Goal: Task Accomplishment & Management: Use online tool/utility

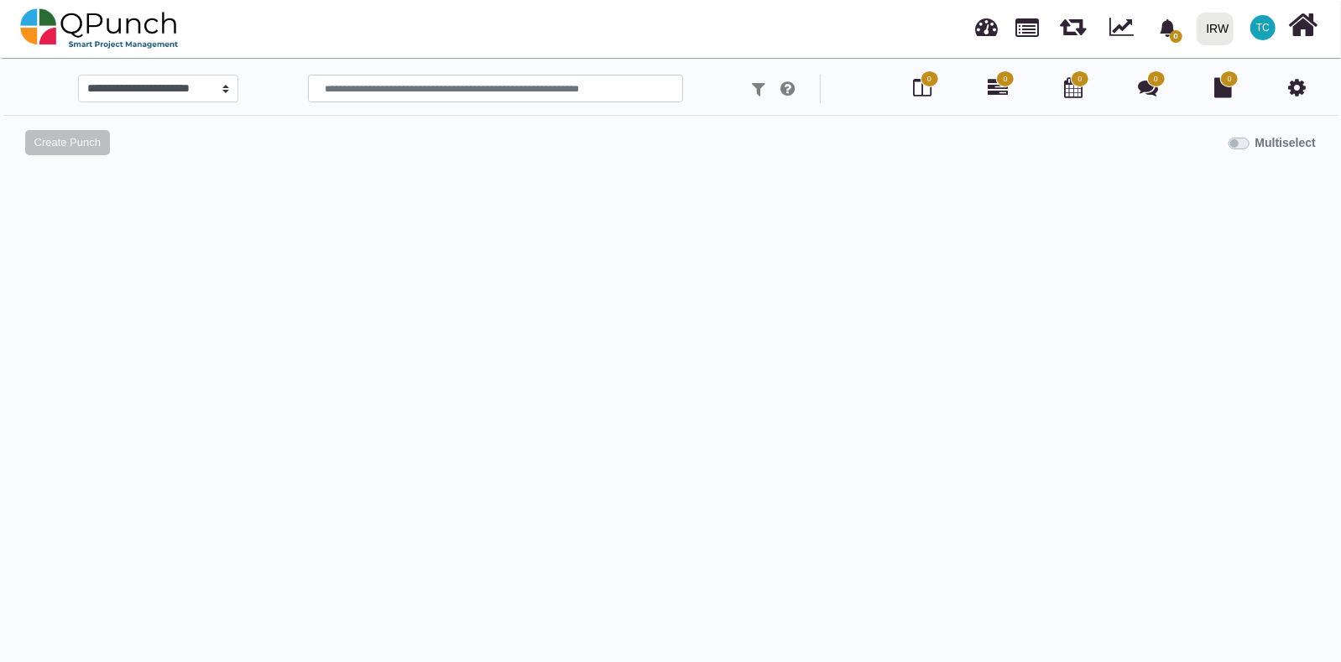
select select
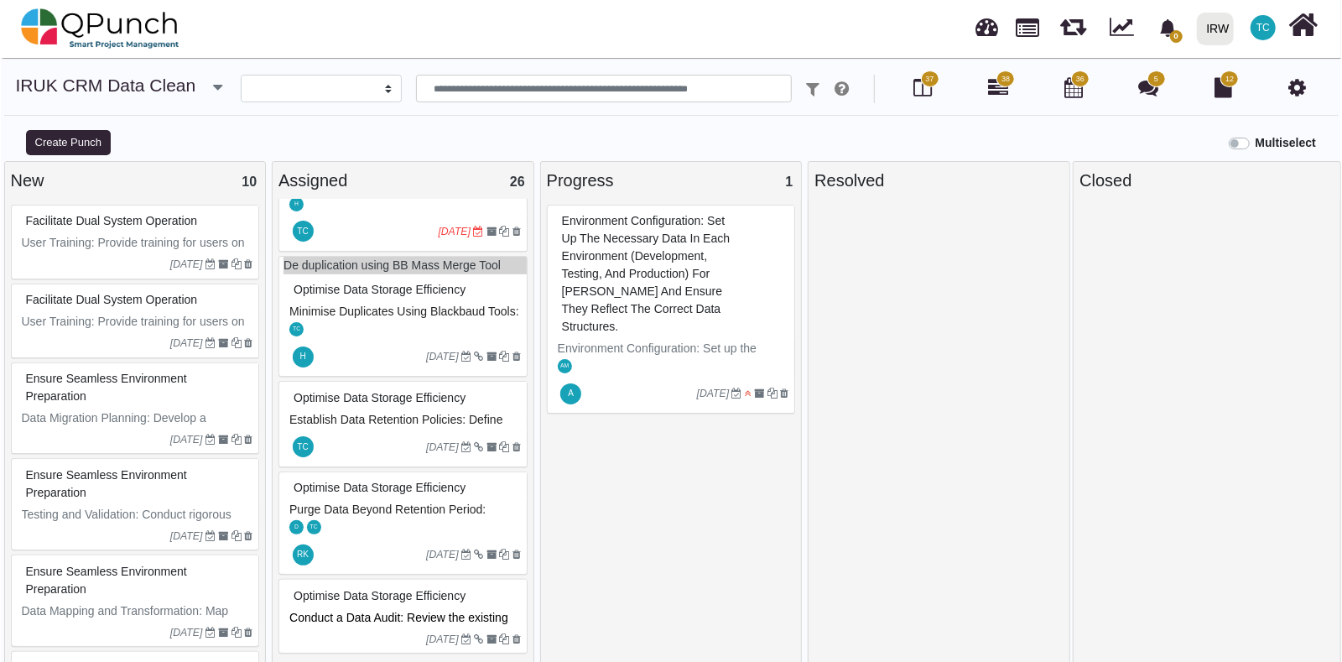
scroll to position [2386, 0]
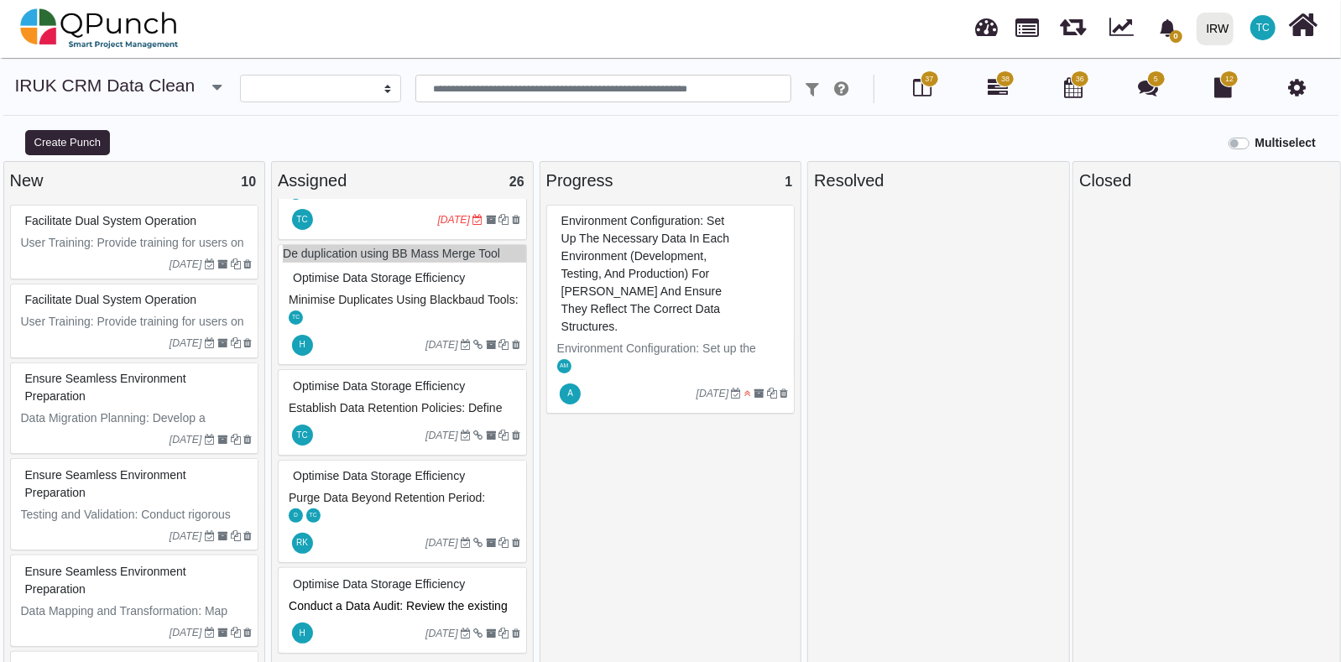
click at [416, 401] on span "Establish Data Retention Policies: Define rules for archiving and deleting outd…" at bounding box center [402, 434] width 226 height 66
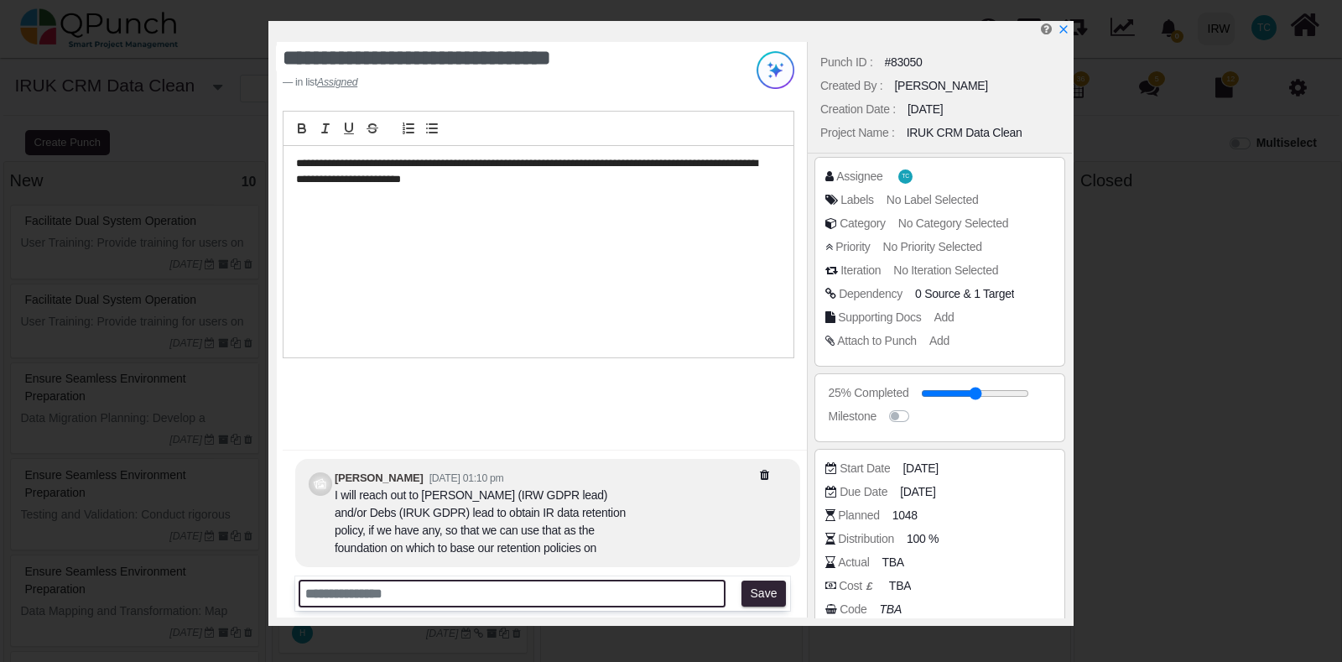
click at [467, 593] on input "text" at bounding box center [512, 594] width 427 height 28
click at [612, 593] on input "**********" at bounding box center [512, 594] width 427 height 28
click at [654, 591] on input "**********" at bounding box center [512, 594] width 427 height 28
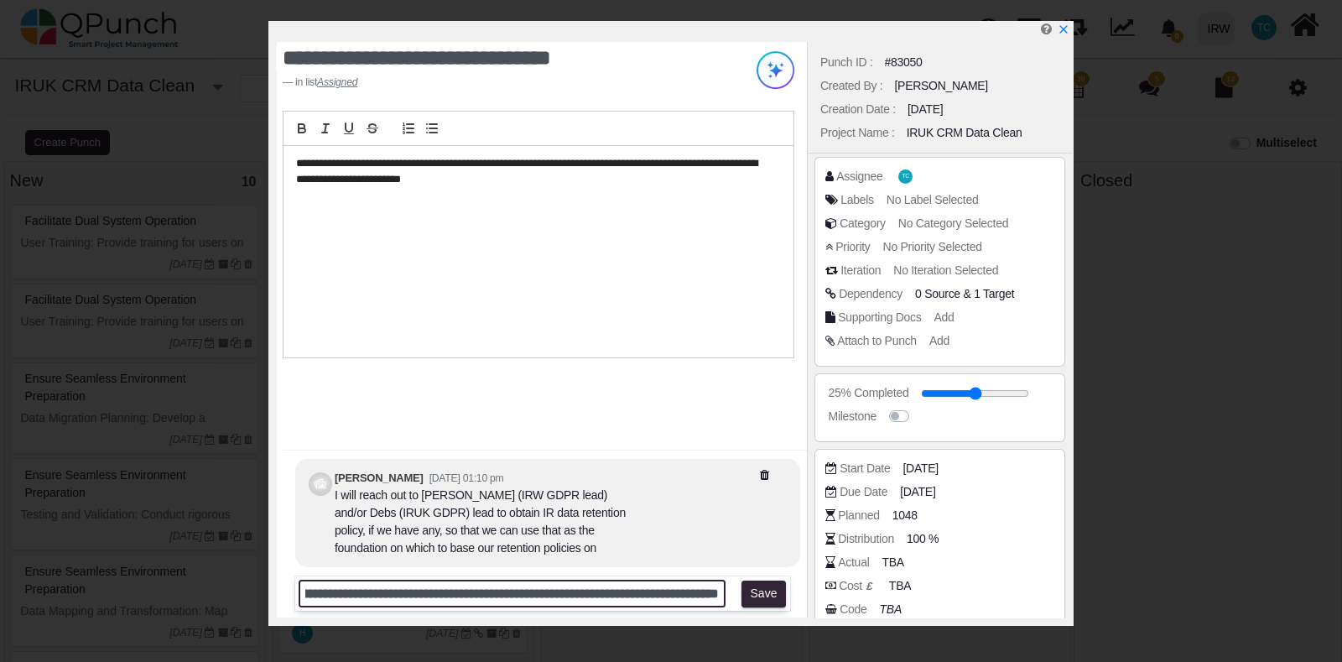
scroll to position [0, 516]
click at [654, 591] on input "**********" at bounding box center [512, 594] width 427 height 28
type input "**********"
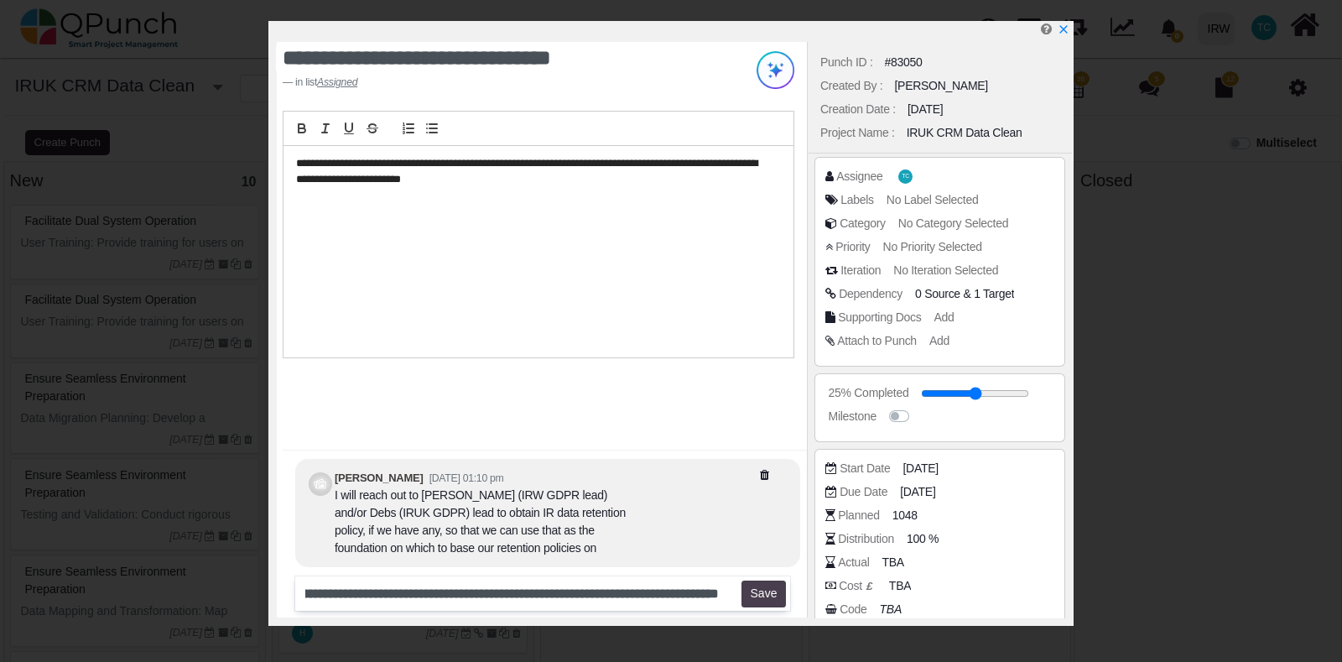
scroll to position [0, 0]
click at [759, 591] on button "Save" at bounding box center [764, 594] width 44 height 27
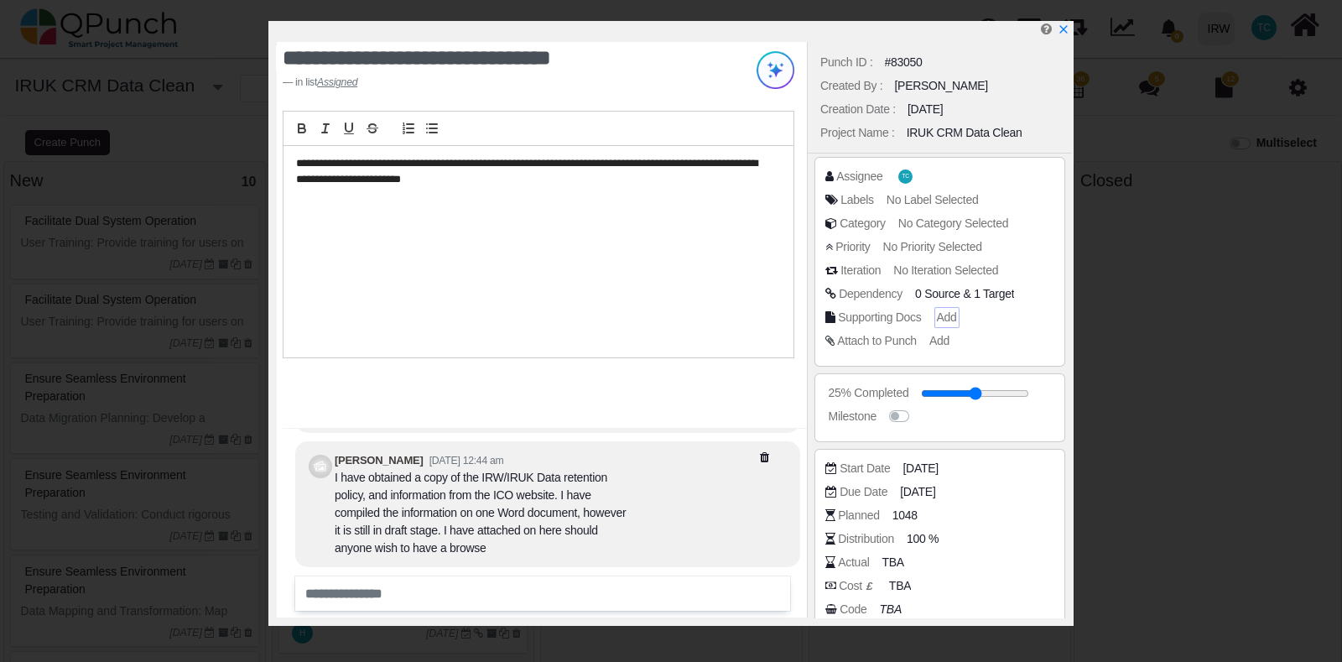
click at [945, 313] on span "Add" at bounding box center [947, 316] width 20 height 13
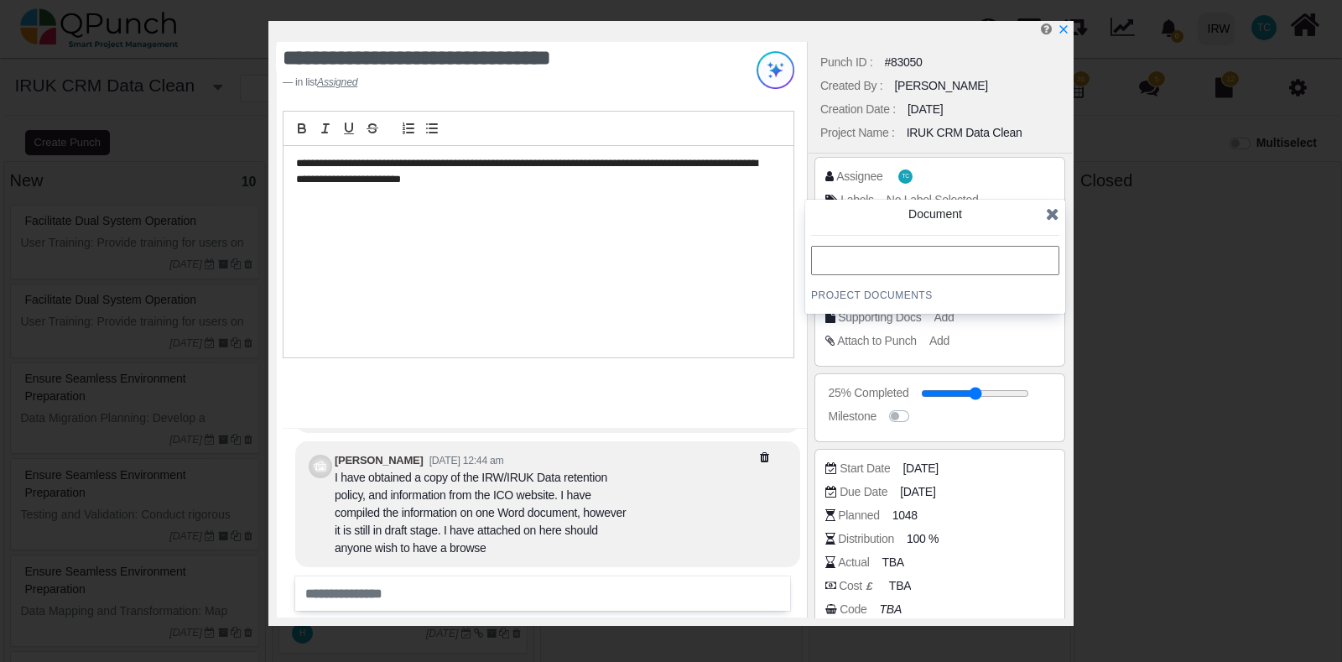
click at [1049, 224] on span at bounding box center [1052, 213] width 13 height 25
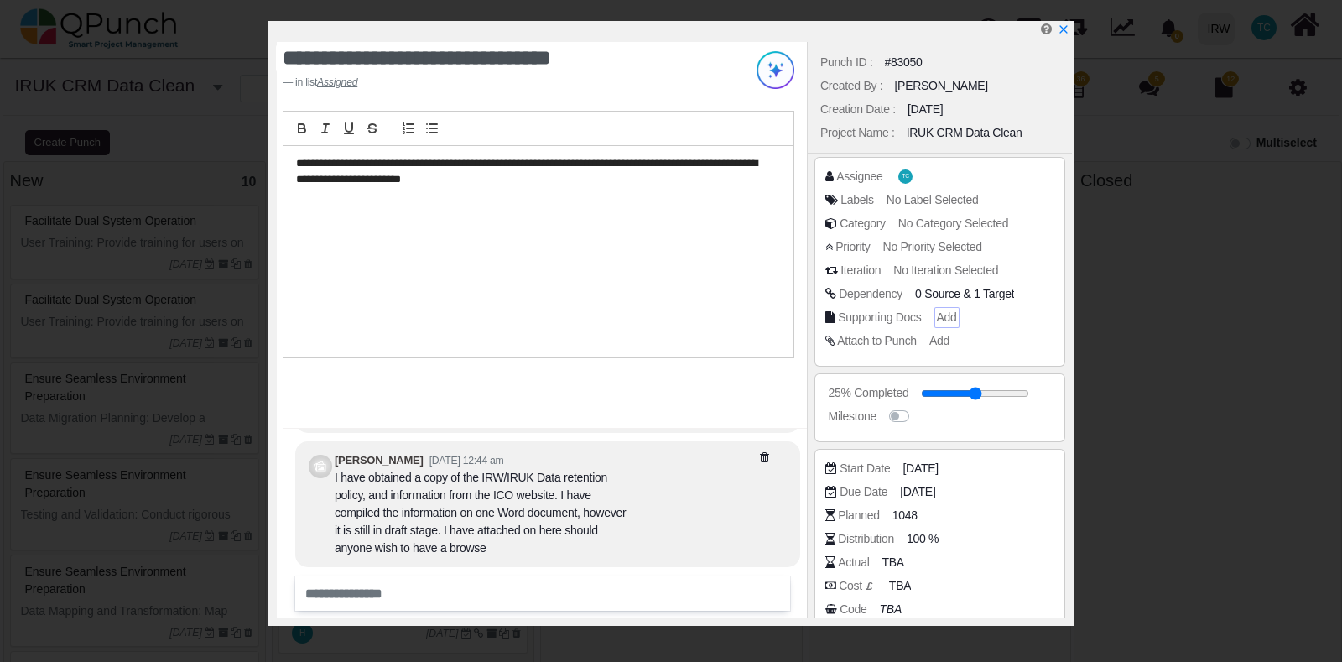
click at [944, 320] on span "Add" at bounding box center [947, 316] width 20 height 13
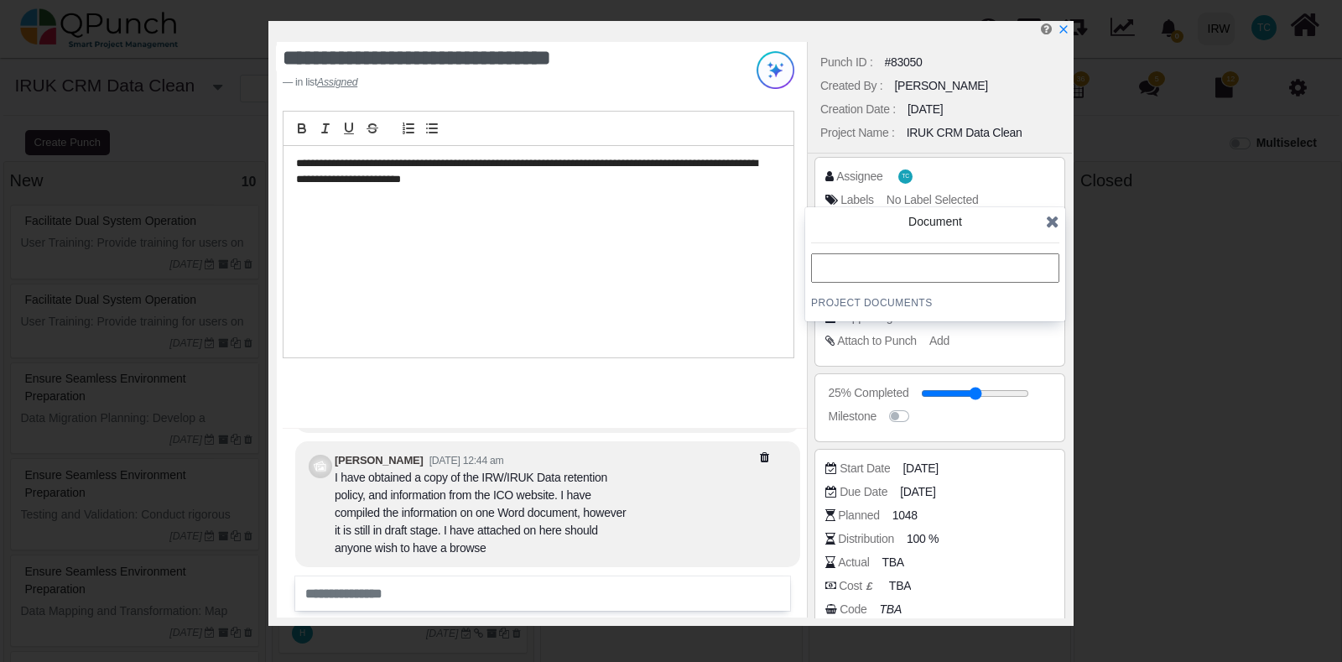
click at [871, 307] on h4 "Project Documents" at bounding box center [935, 302] width 248 height 13
click at [867, 278] on input "text" at bounding box center [935, 267] width 248 height 29
click at [1051, 221] on icon at bounding box center [1052, 221] width 13 height 17
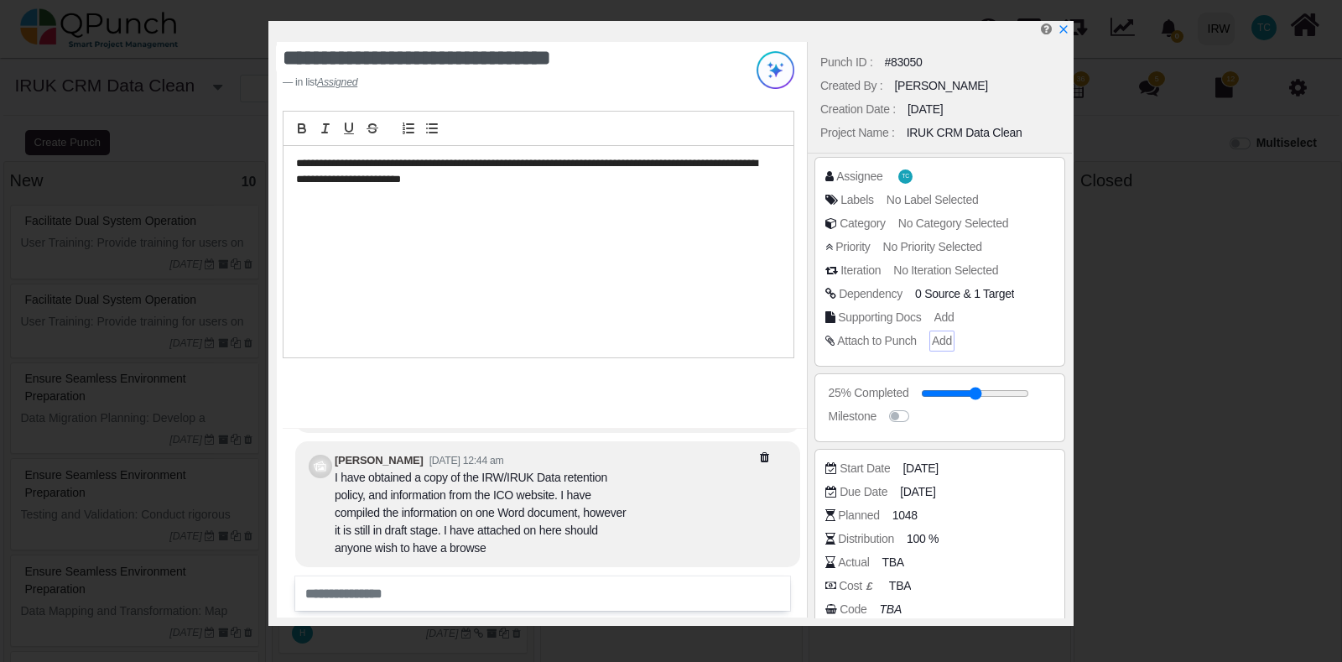
click at [938, 345] on span "Add" at bounding box center [942, 340] width 20 height 13
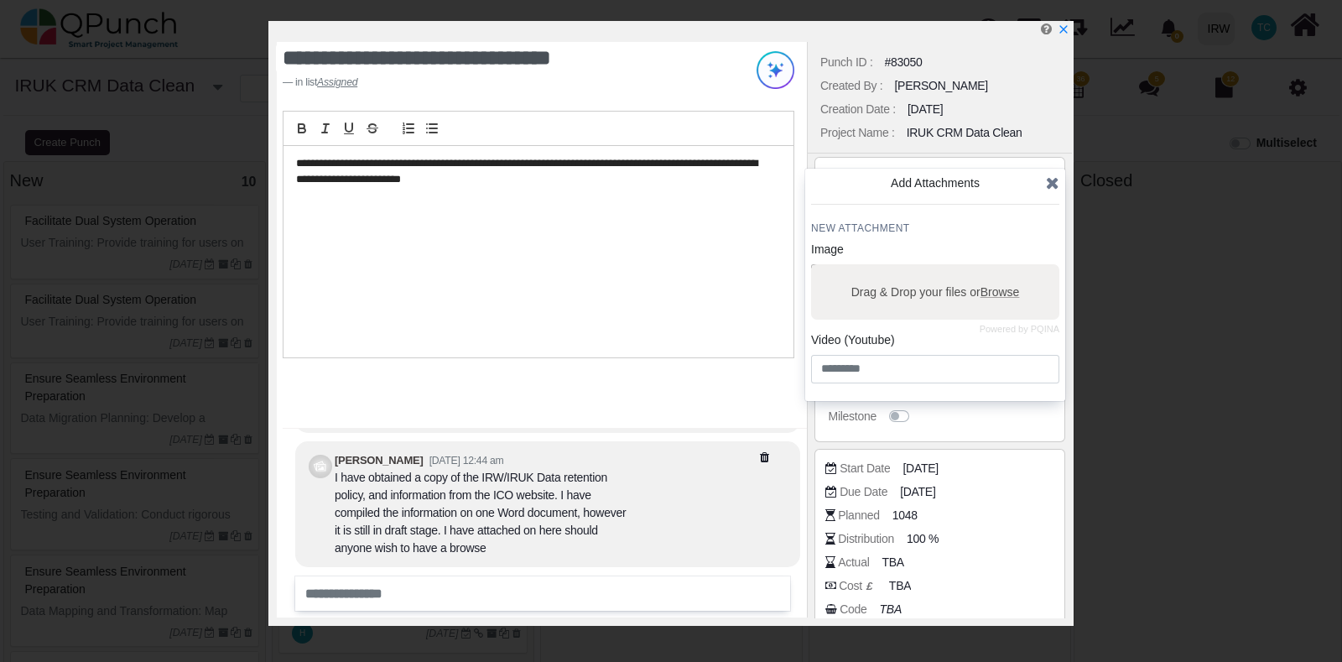
click at [885, 295] on label "Drag & Drop your files or Browse" at bounding box center [936, 292] width 180 height 29
click at [885, 269] on input "Drag & Drop your files or Browse" at bounding box center [935, 266] width 248 height 5
type input "**********"
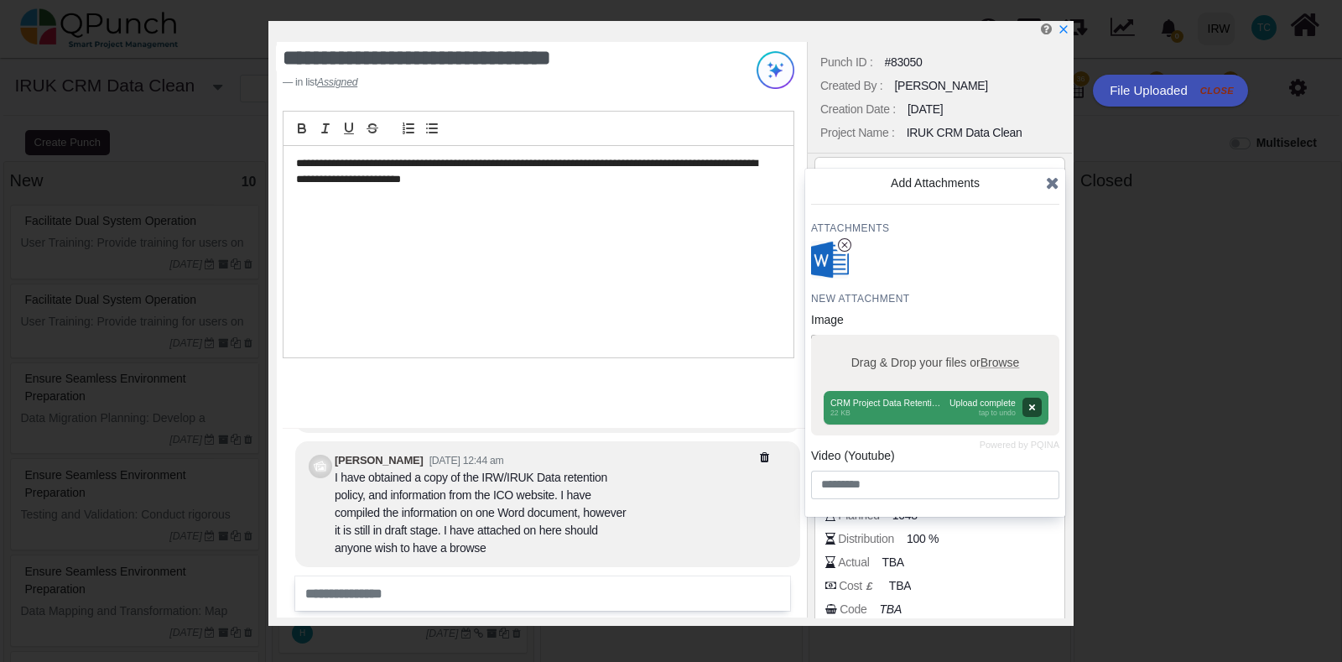
scroll to position [2378, 0]
click at [1034, 107] on div "Creation Date : [DATE]" at bounding box center [939, 108] width 247 height 23
click at [1051, 182] on icon at bounding box center [1052, 182] width 13 height 17
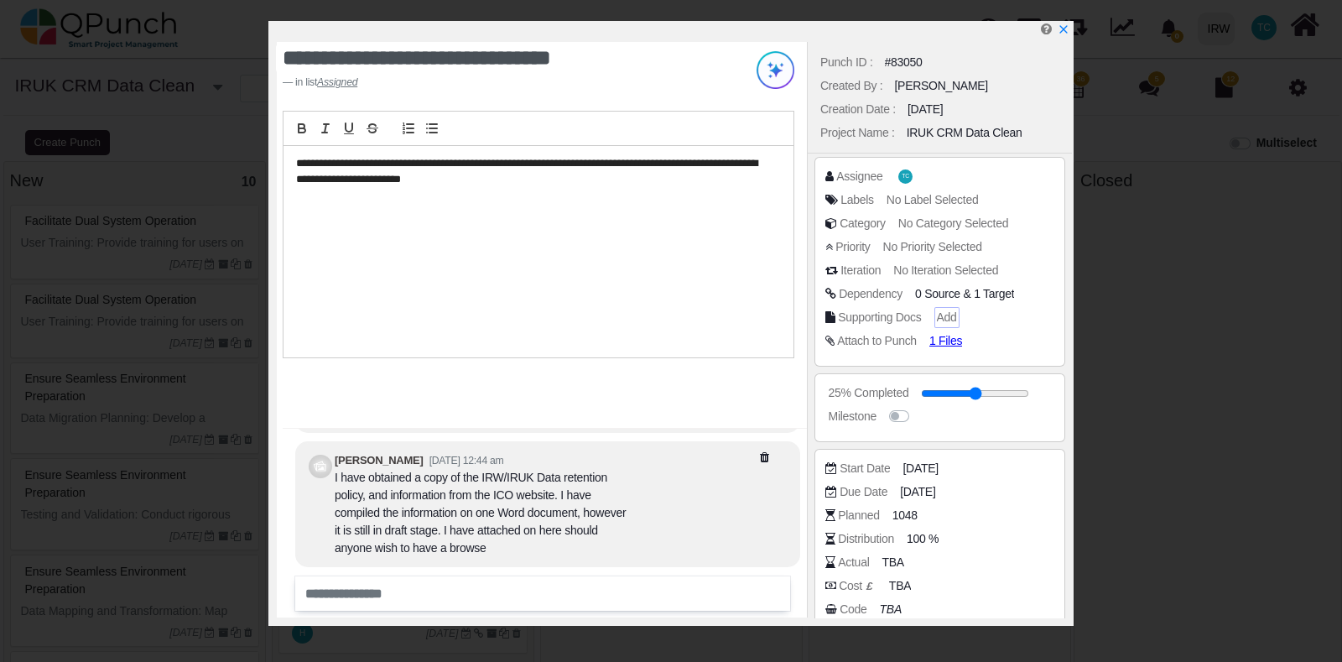
click at [943, 318] on span "Add" at bounding box center [947, 316] width 20 height 13
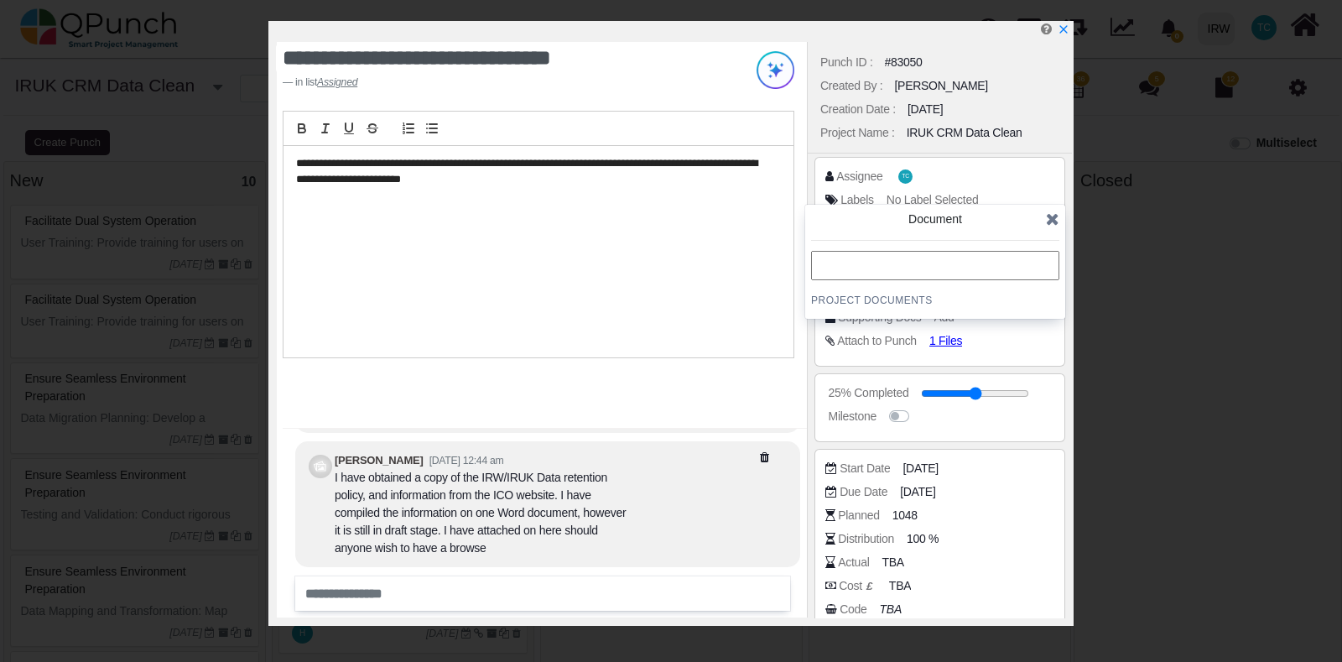
click at [1059, 216] on icon at bounding box center [1052, 219] width 13 height 17
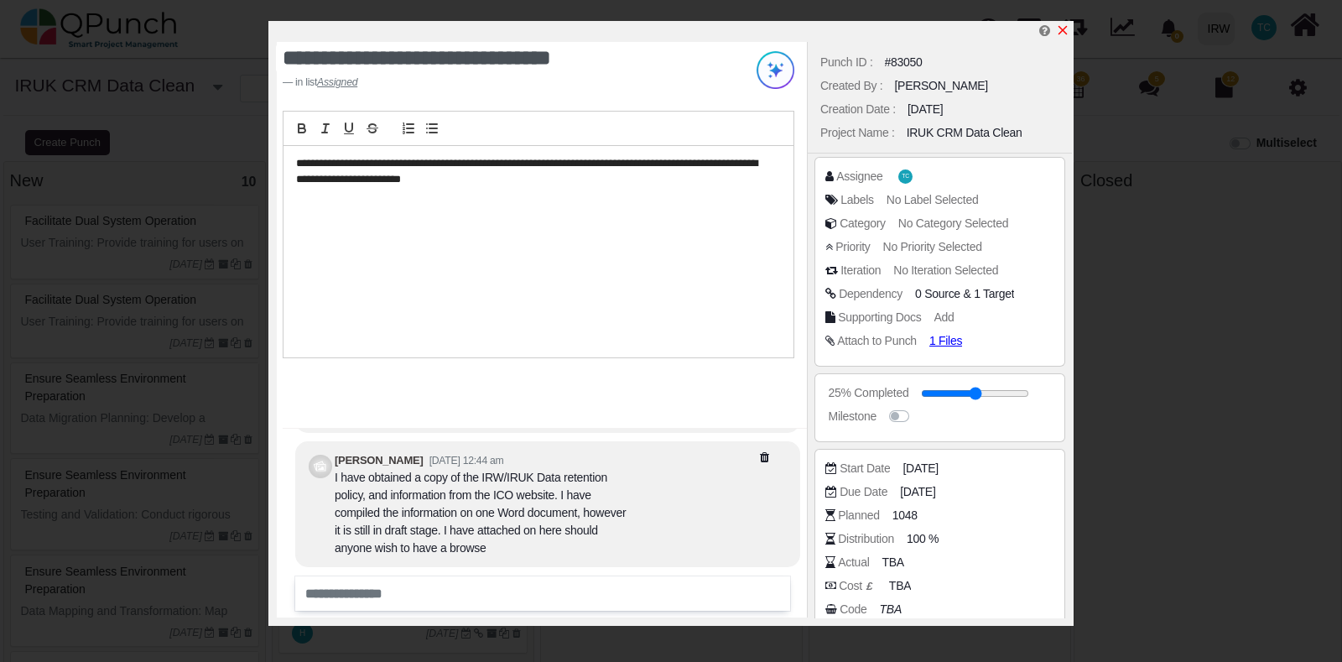
click at [1065, 34] on icon "x" at bounding box center [1063, 30] width 9 height 9
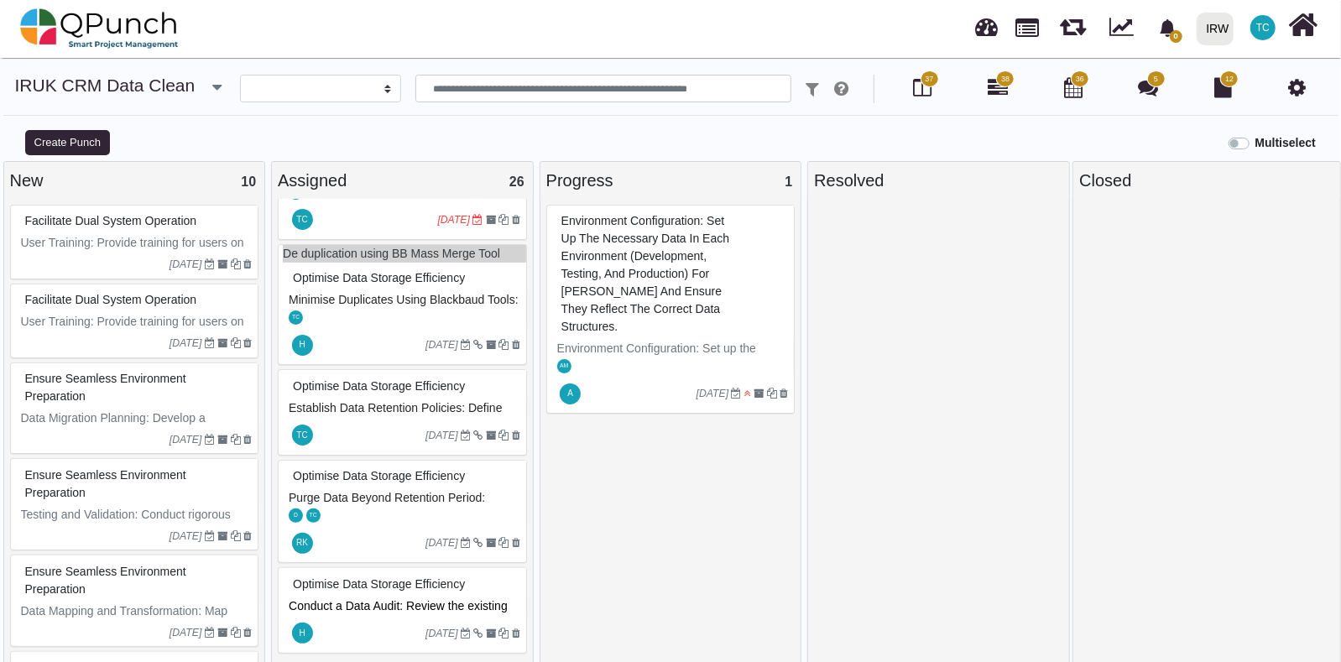
scroll to position [2394, 0]
drag, startPoint x: 527, startPoint y: 597, endPoint x: 534, endPoint y: 560, distance: 38.5
click at [534, 560] on div "Assigned 26 De duplication using BB Mass Merge Tool Approval and Purchase of th…" at bounding box center [402, 420] width 268 height 518
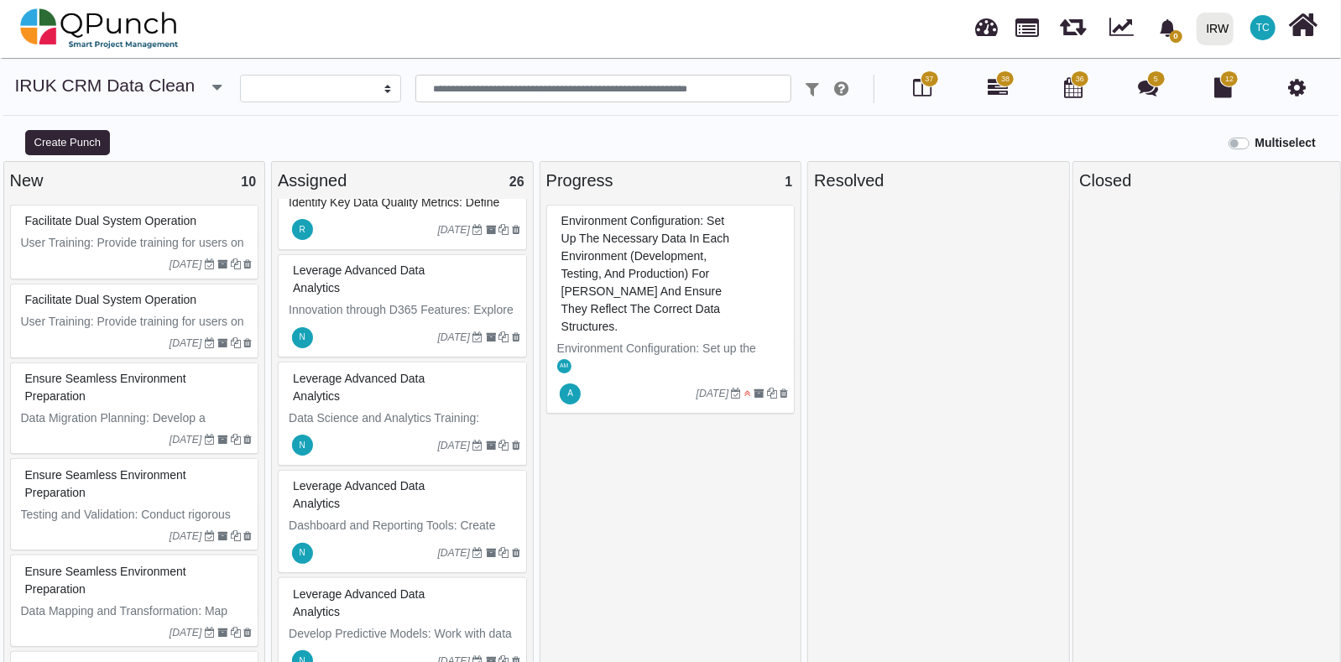
scroll to position [0, 0]
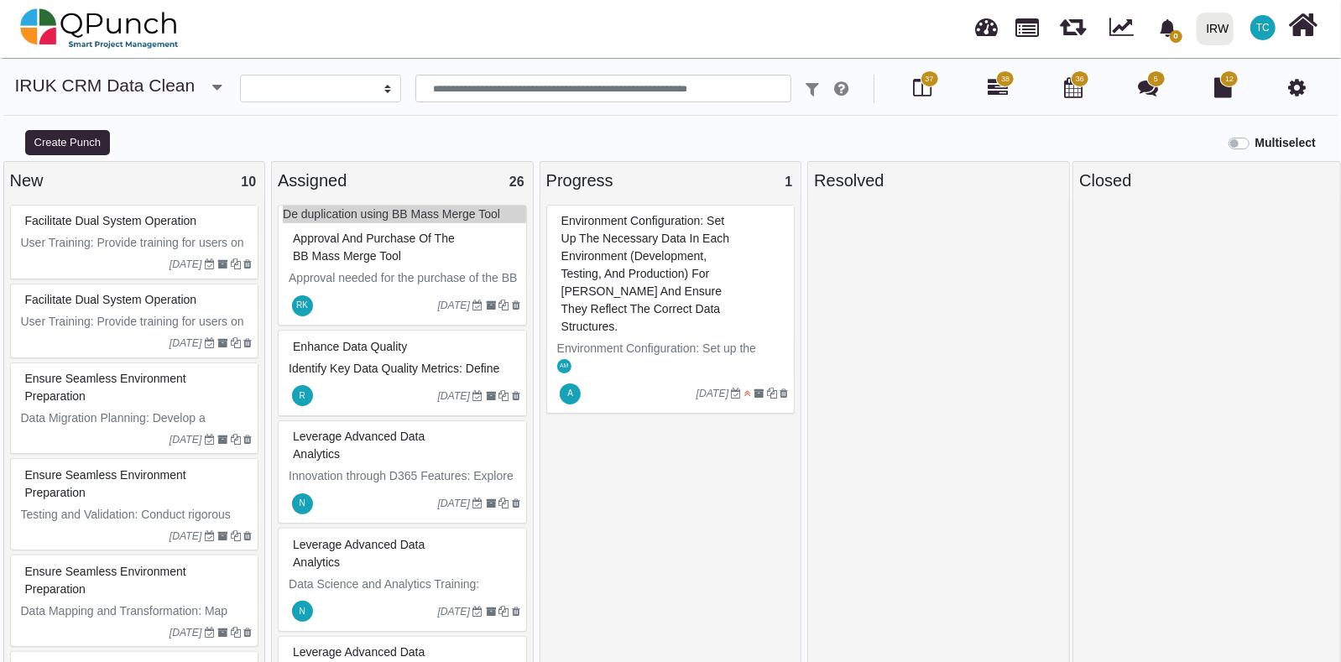
click at [533, 268] on div "Assigned 26 De duplication using BB Mass Merge Tool Approval and Purchase of th…" at bounding box center [402, 420] width 268 height 518
click at [1006, 65] on div "**********" at bounding box center [670, 369] width 1341 height 622
click at [1001, 86] on span "38" at bounding box center [1005, 78] width 18 height 17
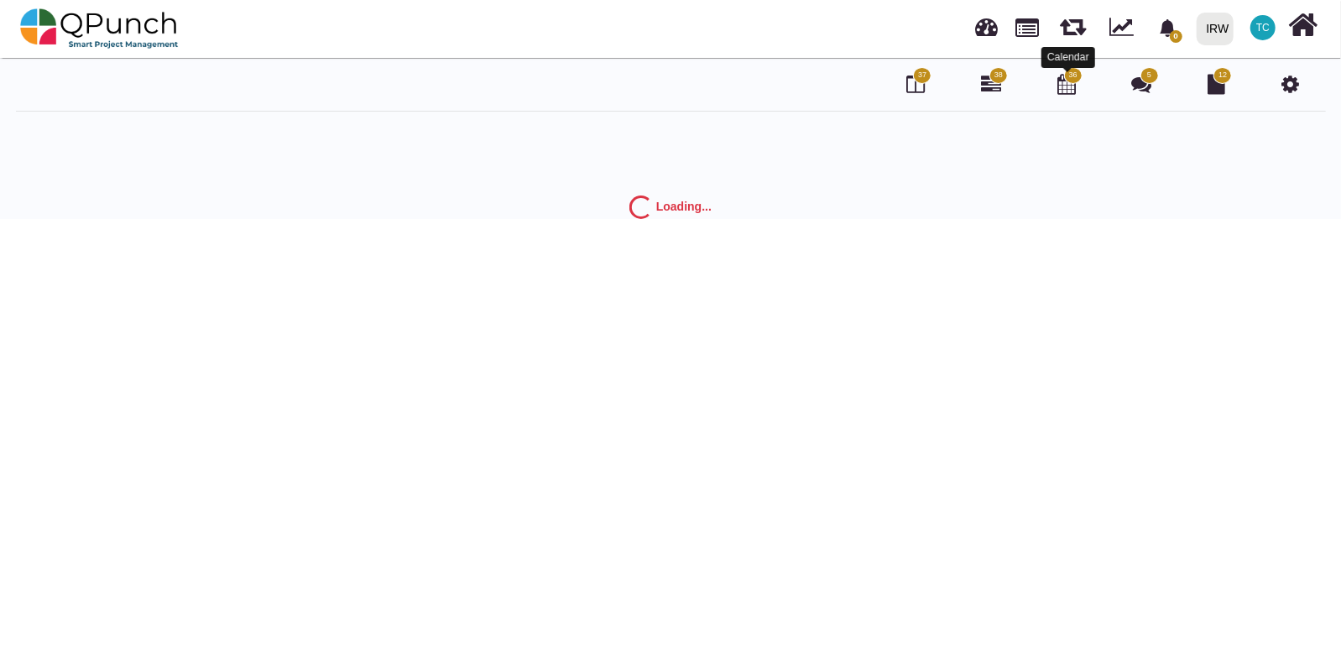
click at [1069, 86] on icon at bounding box center [1066, 84] width 18 height 20
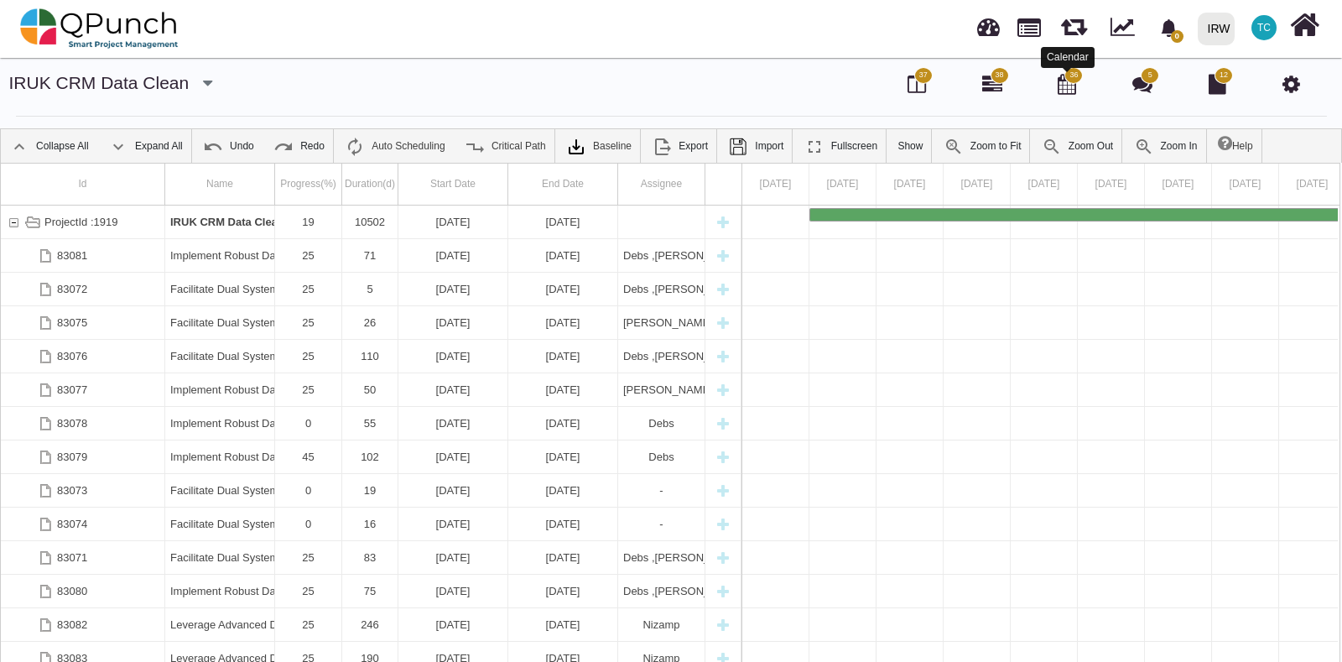
select select "****"
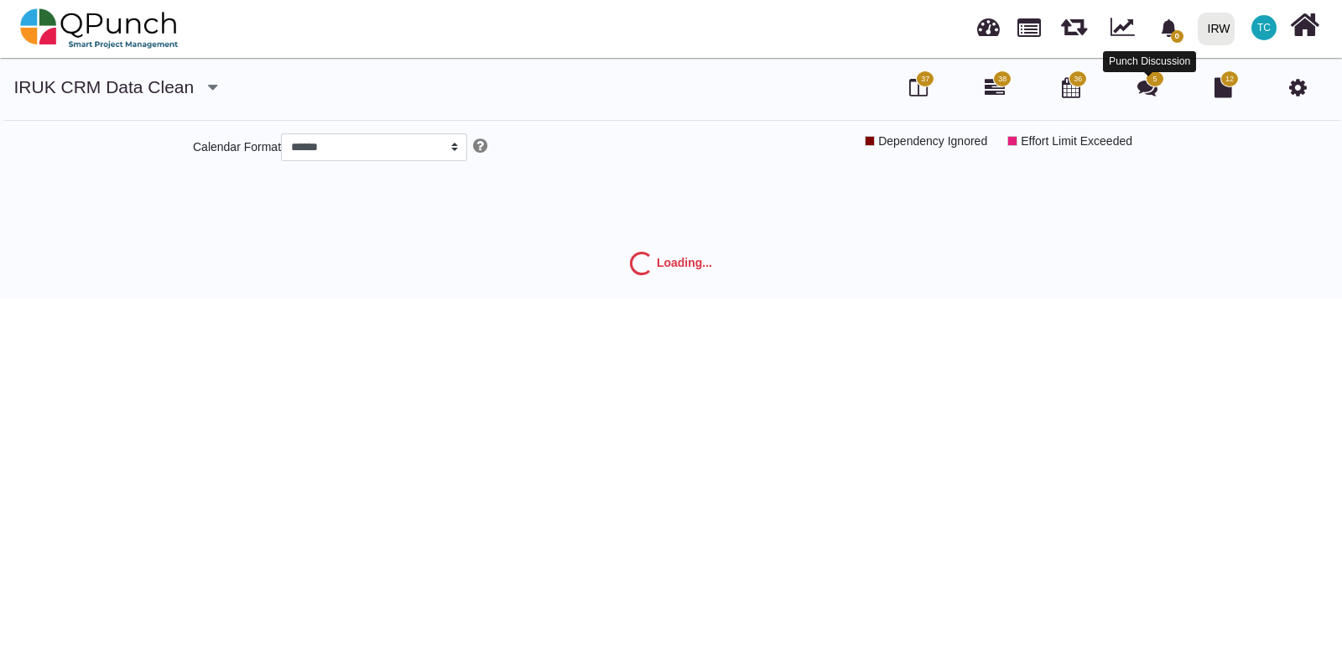
click at [1154, 90] on icon at bounding box center [1148, 87] width 20 height 20
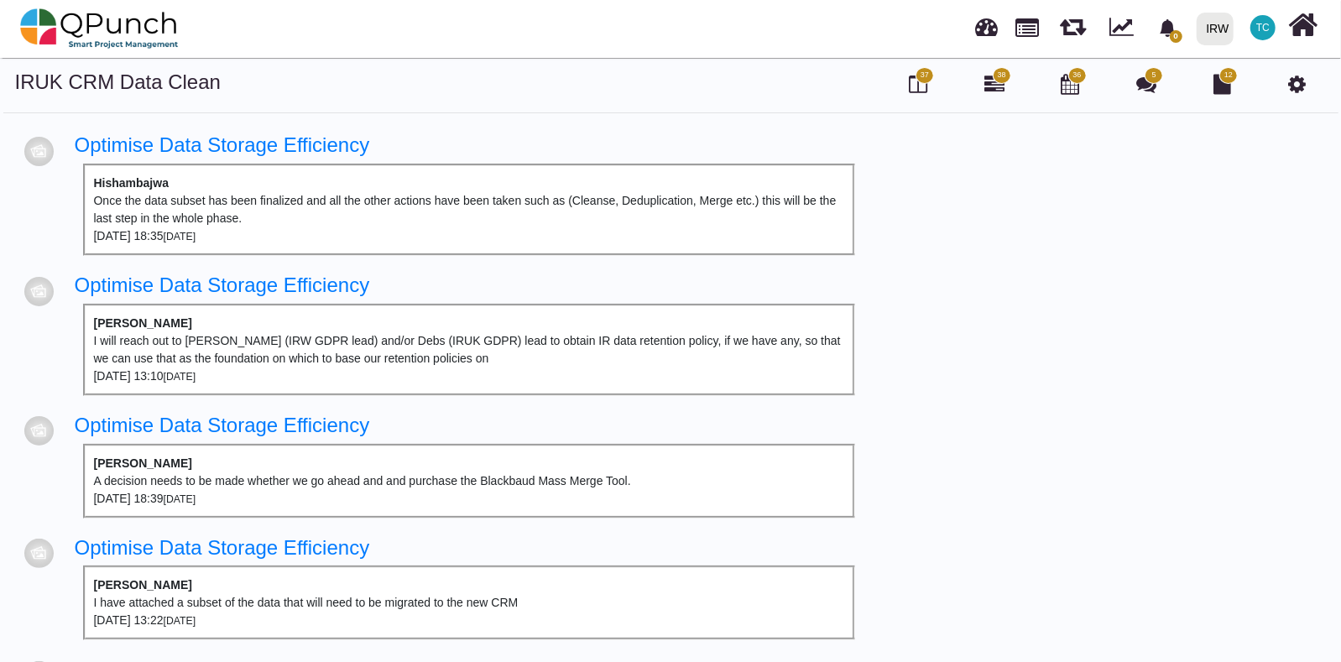
click at [1221, 80] on span "12" at bounding box center [1228, 75] width 18 height 17
